Goal: Transaction & Acquisition: Purchase product/service

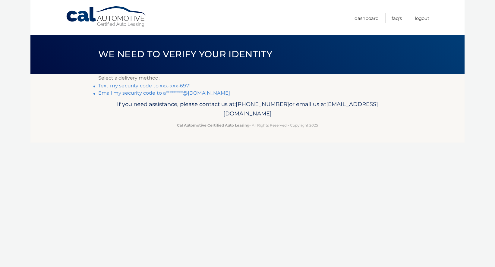
click at [182, 85] on link "Text my security code to xxx-xxx-6971" at bounding box center [144, 86] width 93 height 6
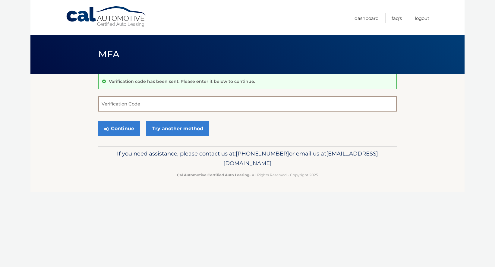
click at [132, 107] on input "Verification Code" at bounding box center [247, 103] width 298 height 15
paste input "438027"
type input "438027"
click at [125, 122] on button "Continue" at bounding box center [119, 128] width 42 height 15
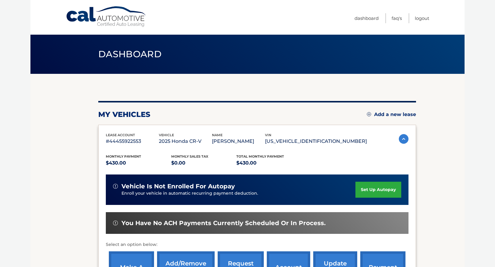
scroll to position [98, 0]
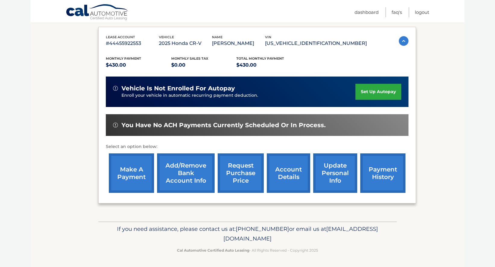
click at [137, 176] on link "make a payment" at bounding box center [131, 172] width 45 height 39
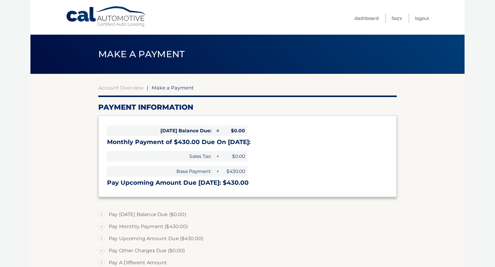
select select "ZTY0YjhlZDgtNzNmMi00MjI2LTk2NzktZDc3NjY2MGI0MDM1"
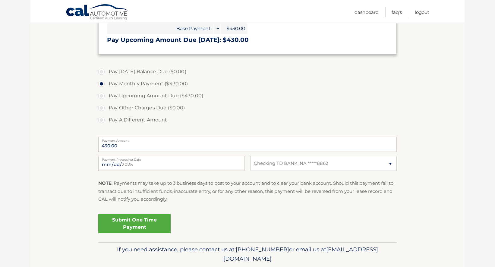
scroll to position [142, 0]
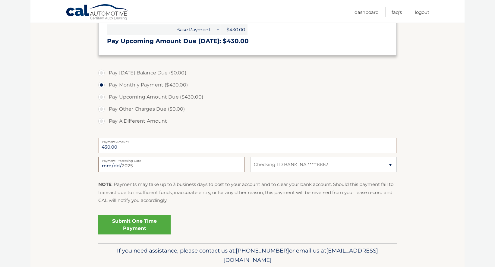
click at [146, 162] on input "[DATE]" at bounding box center [171, 164] width 146 height 15
click at [146, 163] on input "[DATE]" at bounding box center [171, 164] width 146 height 15
click at [143, 223] on link "Submit One Time Payment" at bounding box center [134, 224] width 72 height 19
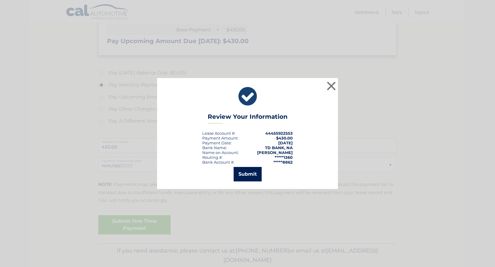
click at [259, 172] on button "Submit" at bounding box center [248, 174] width 28 height 14
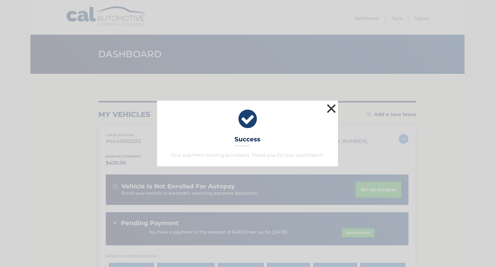
click at [333, 108] on button "×" at bounding box center [331, 108] width 12 height 12
